Goal: Transaction & Acquisition: Purchase product/service

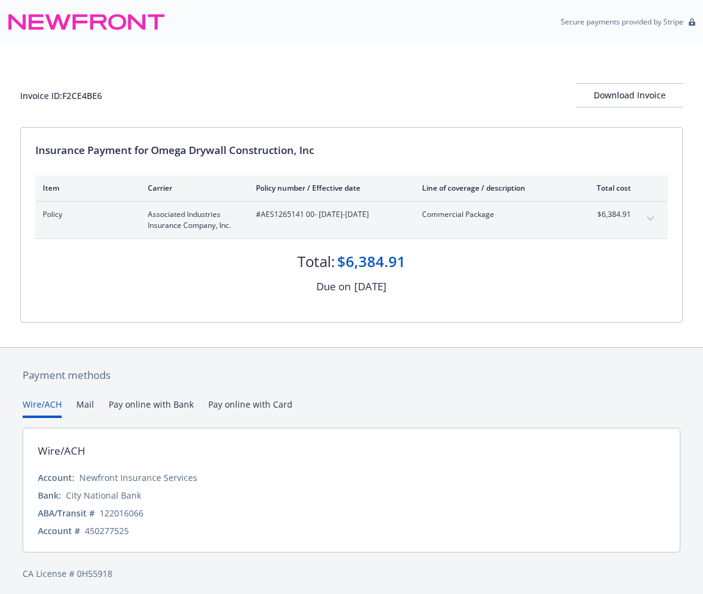
scroll to position [5, 0]
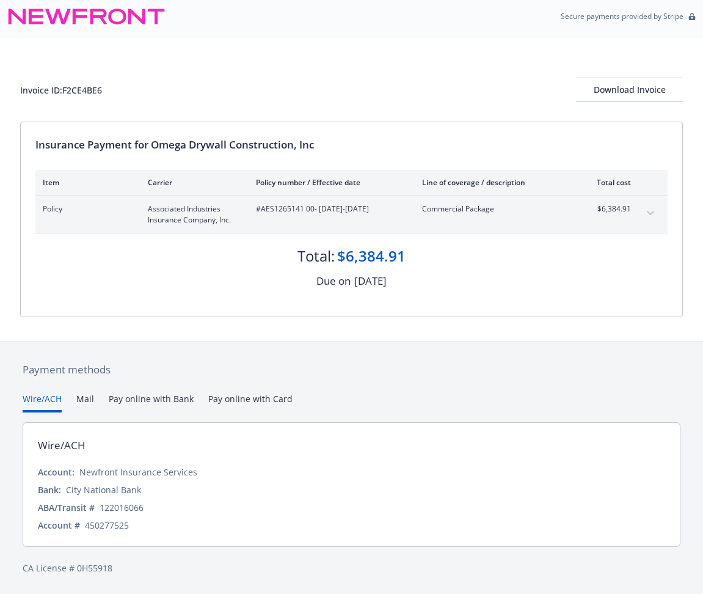
click at [653, 211] on icon "expand content" at bounding box center [650, 213] width 7 height 4
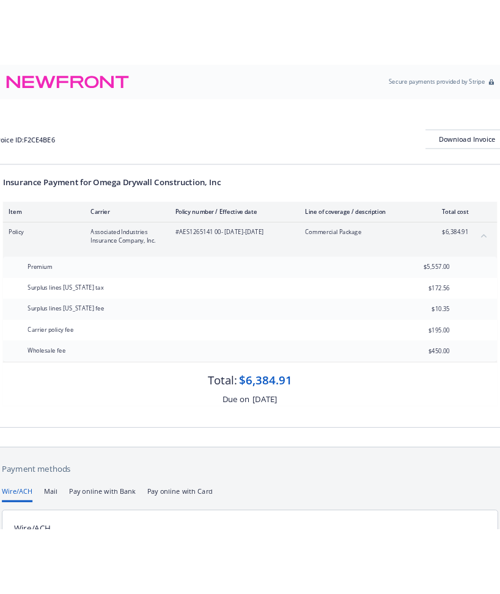
scroll to position [147, 0]
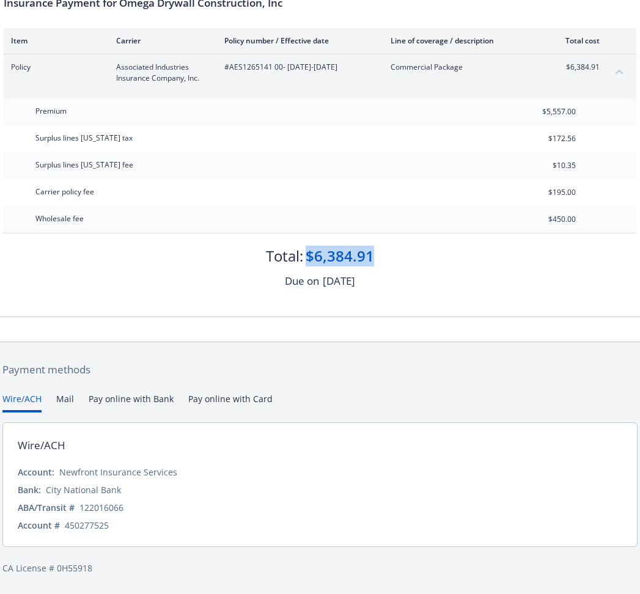
drag, startPoint x: 374, startPoint y: 258, endPoint x: 307, endPoint y: 251, distance: 67.5
click at [307, 251] on div "Total: $6,384.91" at bounding box center [320, 249] width 632 height 33
click at [430, 276] on div "Due on [DATE]" at bounding box center [320, 281] width 632 height 16
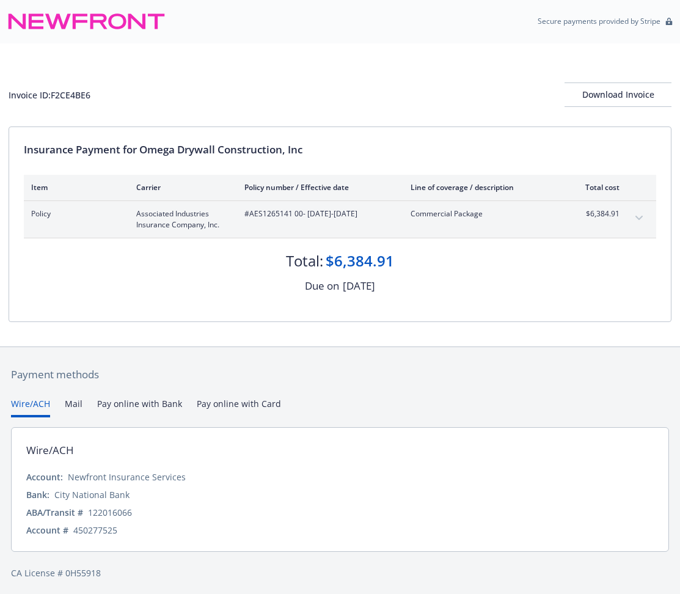
scroll to position [5, 0]
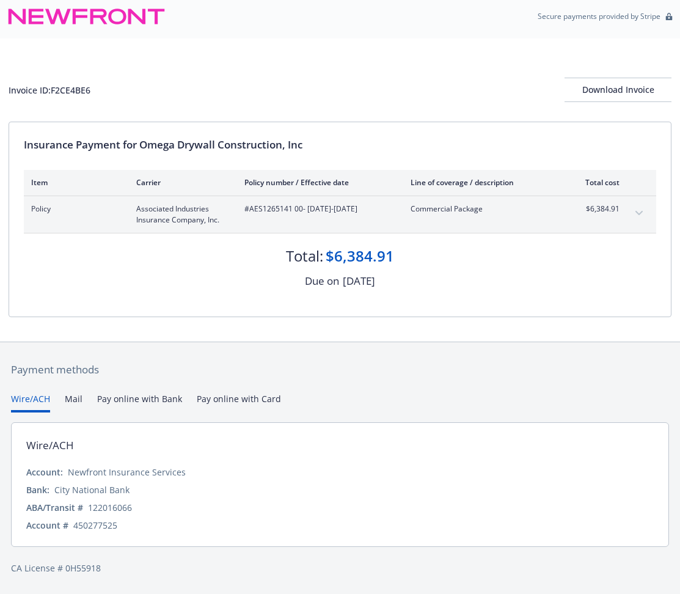
click at [126, 400] on button "Pay online with Bank" at bounding box center [139, 402] width 85 height 20
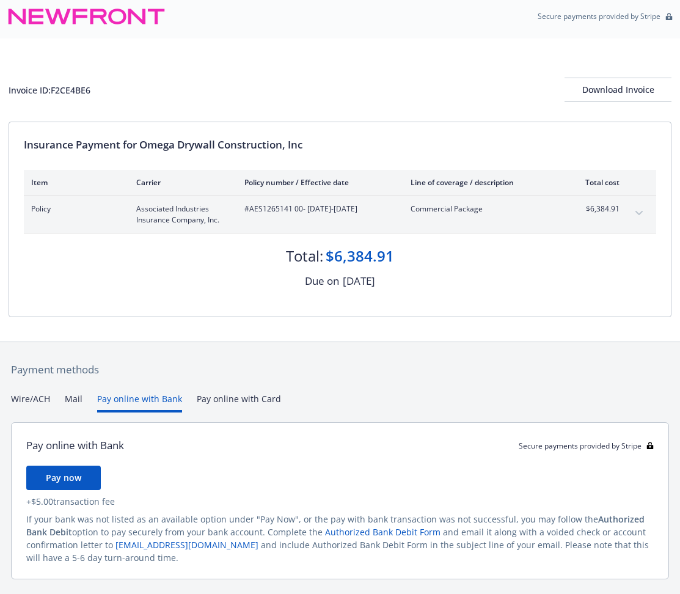
scroll to position [38, 0]
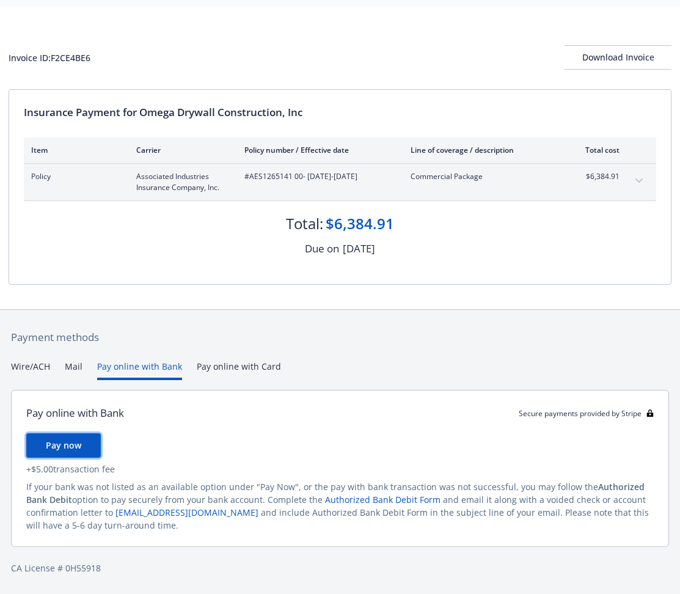
click at [80, 438] on button "Pay now" at bounding box center [63, 445] width 75 height 24
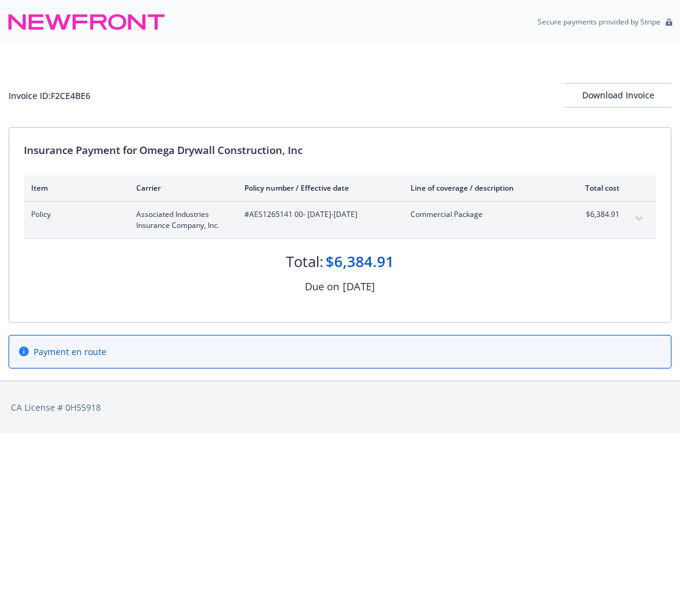
scroll to position [0, 0]
click at [60, 353] on span "Payment en route" at bounding box center [70, 351] width 73 height 13
click at [327, 262] on div "$6,384.91" at bounding box center [360, 261] width 68 height 21
click at [635, 214] on button "expand content" at bounding box center [639, 219] width 20 height 20
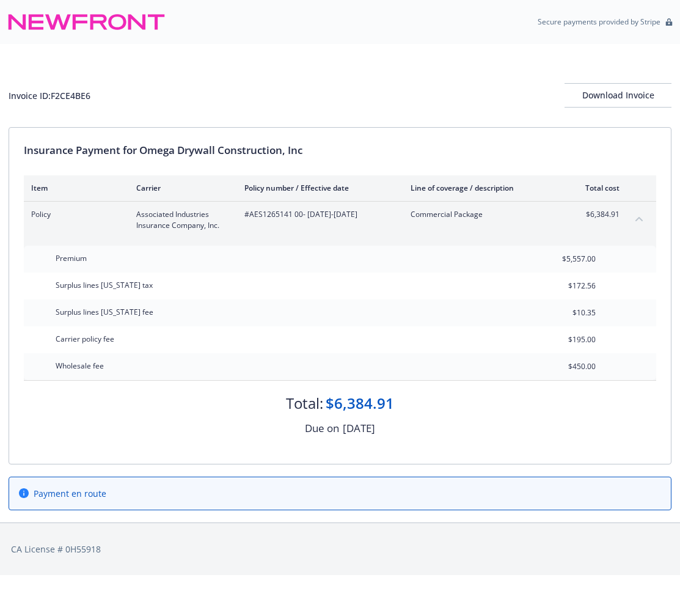
click at [203, 417] on div "Total: $6,384.91 Due on [DATE]" at bounding box center [340, 409] width 632 height 56
click at [342, 390] on div "Total: $6,384.91" at bounding box center [340, 397] width 632 height 33
click at [613, 97] on div "Download Invoice" at bounding box center [618, 95] width 107 height 23
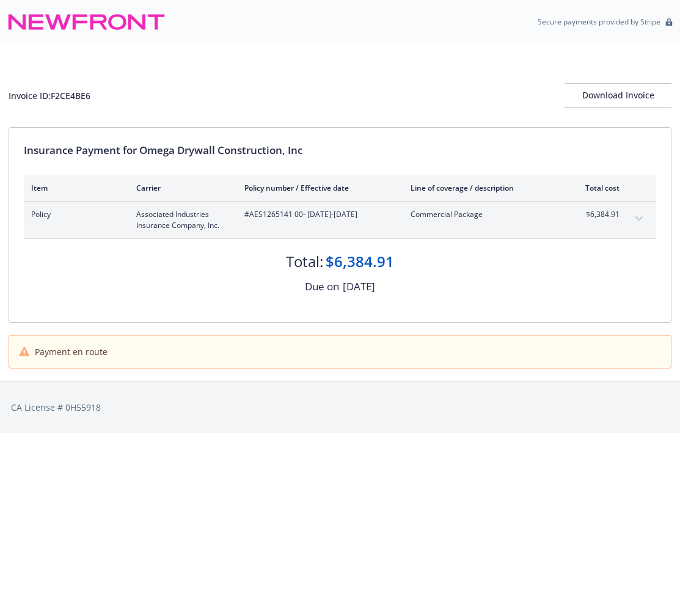
click at [637, 216] on icon "expand content" at bounding box center [638, 218] width 7 height 5
